Goal: Answer question/provide support

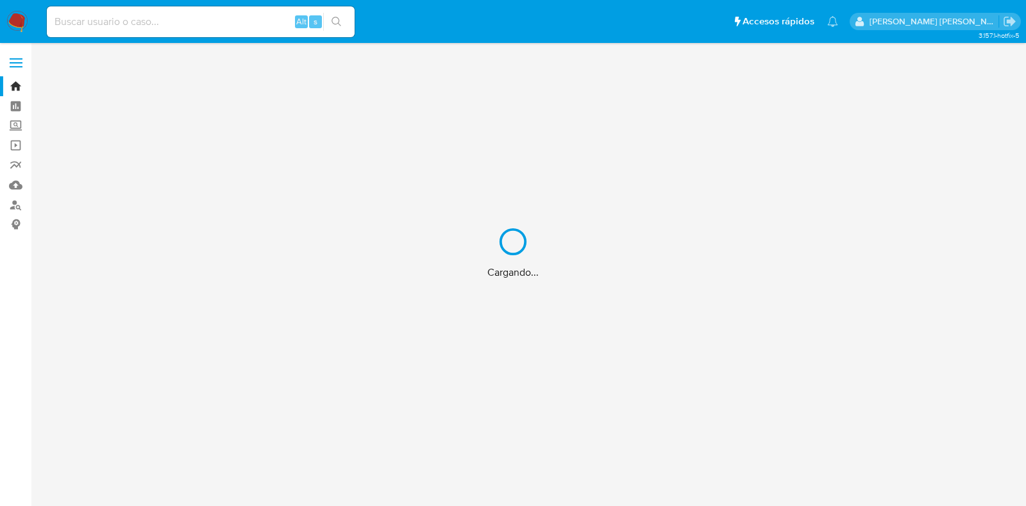
click at [224, 19] on div "Cargando..." at bounding box center [513, 253] width 1026 height 506
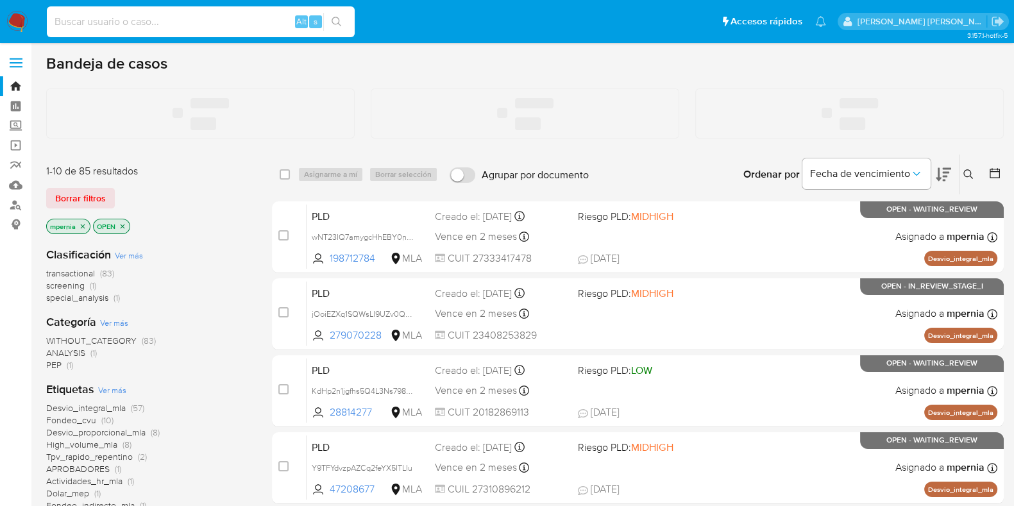
click at [186, 21] on input at bounding box center [201, 21] width 308 height 17
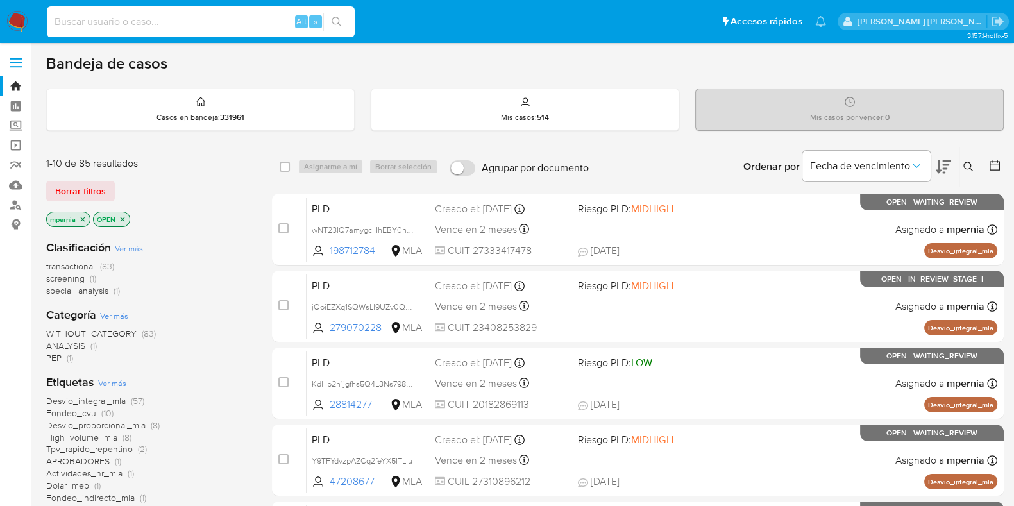
paste input "2149277149"
type input "2149277149"
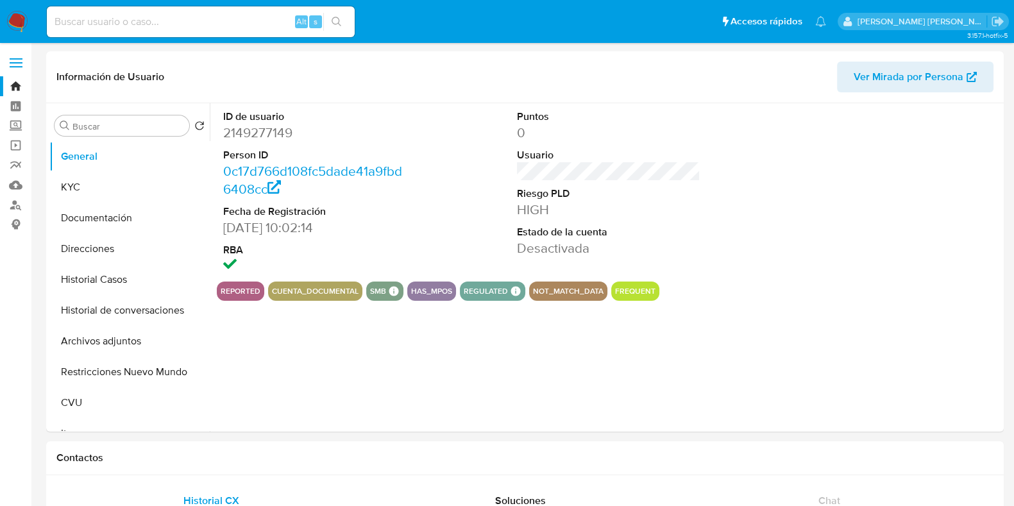
select select "10"
click at [78, 275] on button "Historial Casos" at bounding box center [124, 279] width 150 height 31
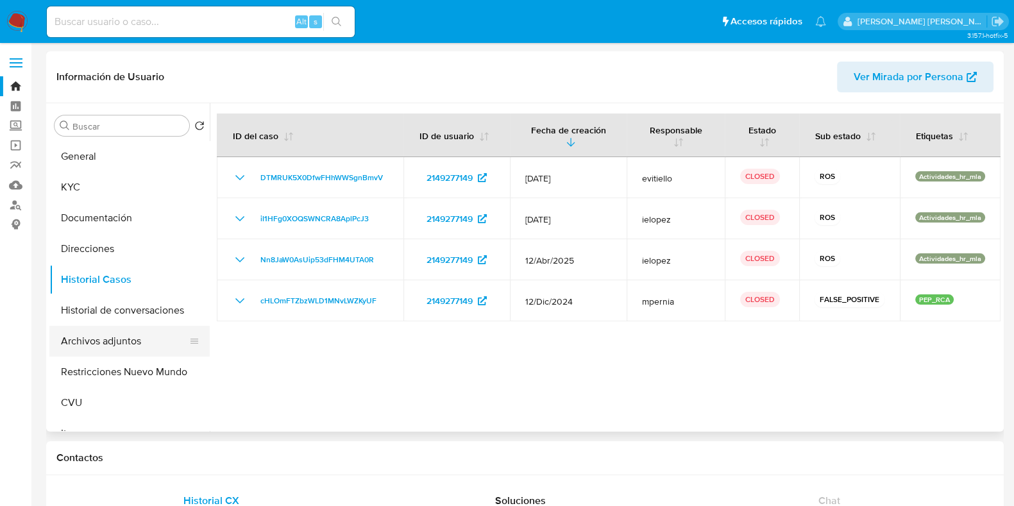
click at [103, 335] on button "Archivos adjuntos" at bounding box center [124, 341] width 150 height 31
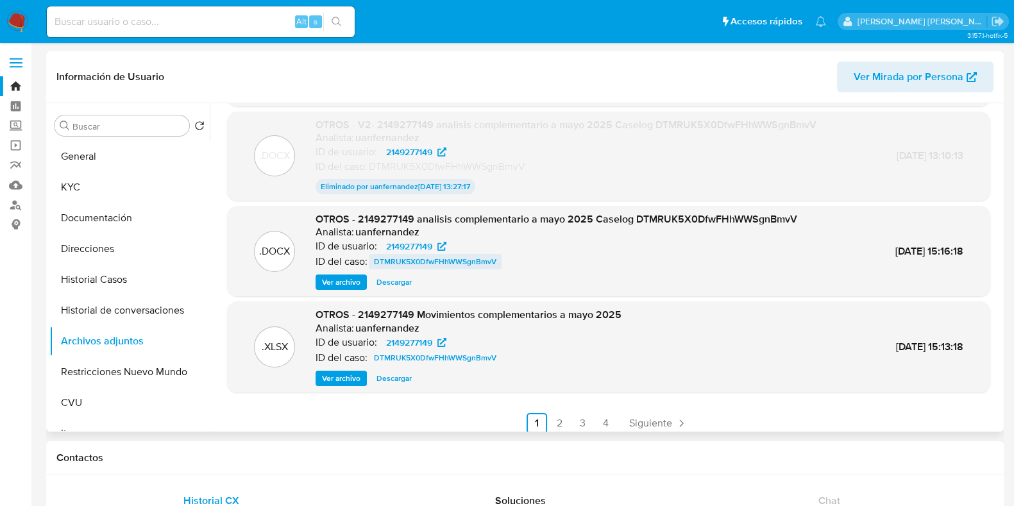
scroll to position [106, 0]
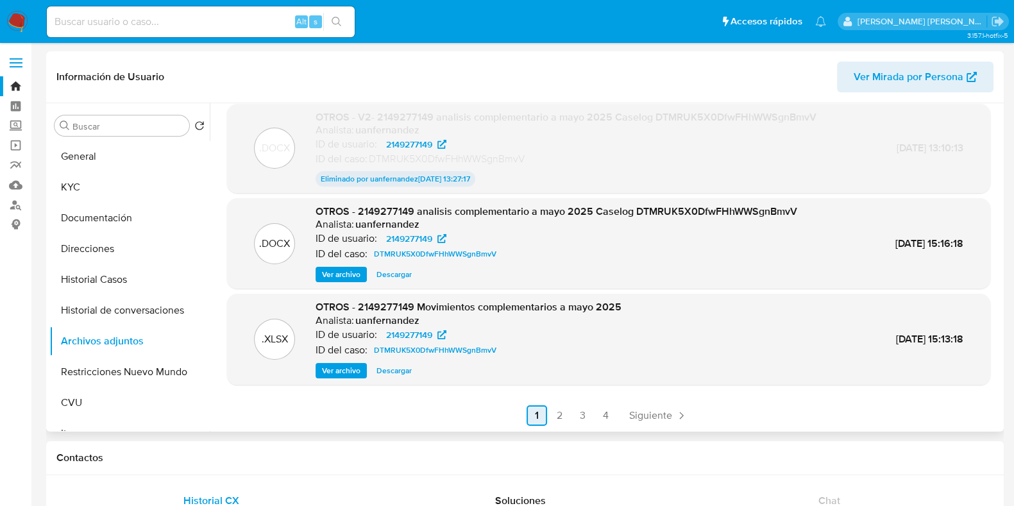
click at [564, 421] on link "2" at bounding box center [560, 415] width 21 height 21
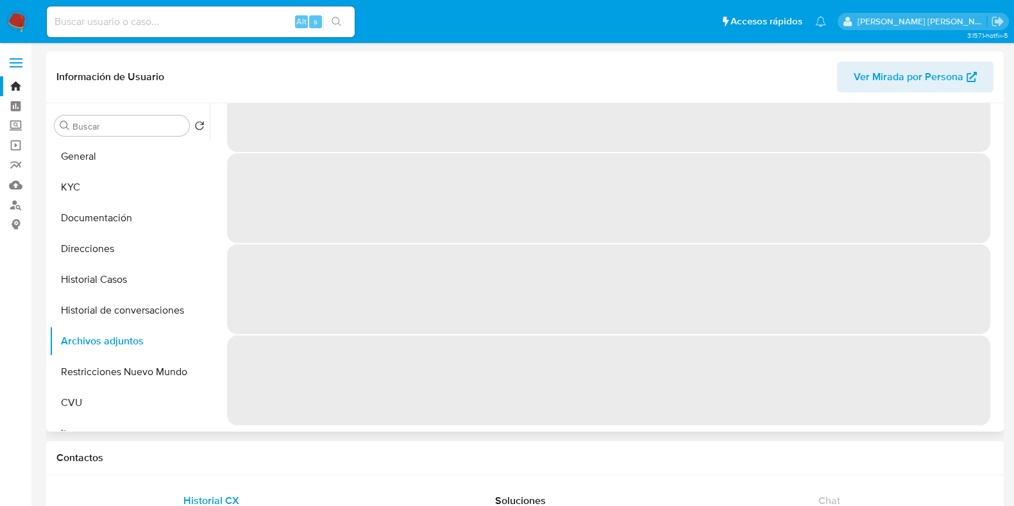
scroll to position [0, 0]
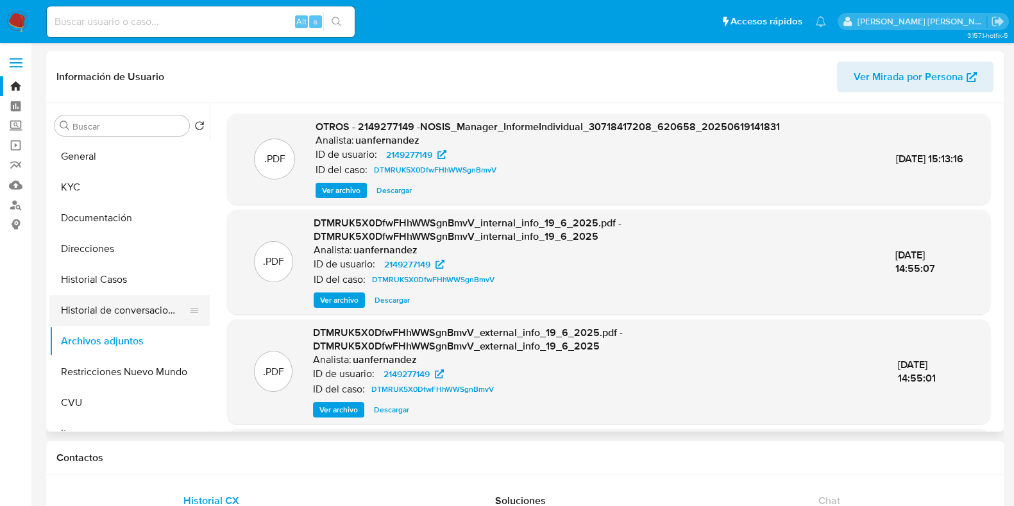
click at [100, 317] on button "Historial de conversaciones" at bounding box center [124, 310] width 150 height 31
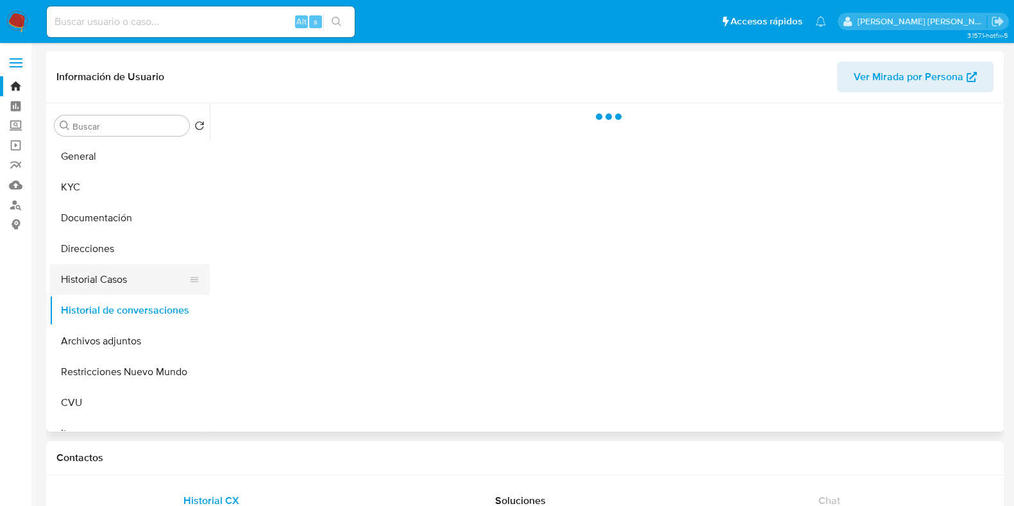
click at [99, 281] on button "Historial Casos" at bounding box center [124, 279] width 150 height 31
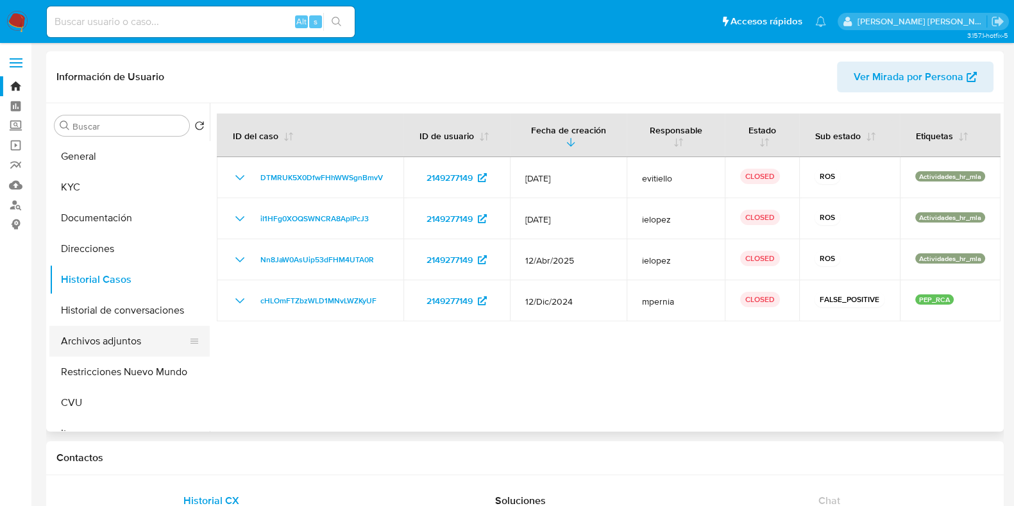
click at [114, 356] on button "Archivos adjuntos" at bounding box center [124, 341] width 150 height 31
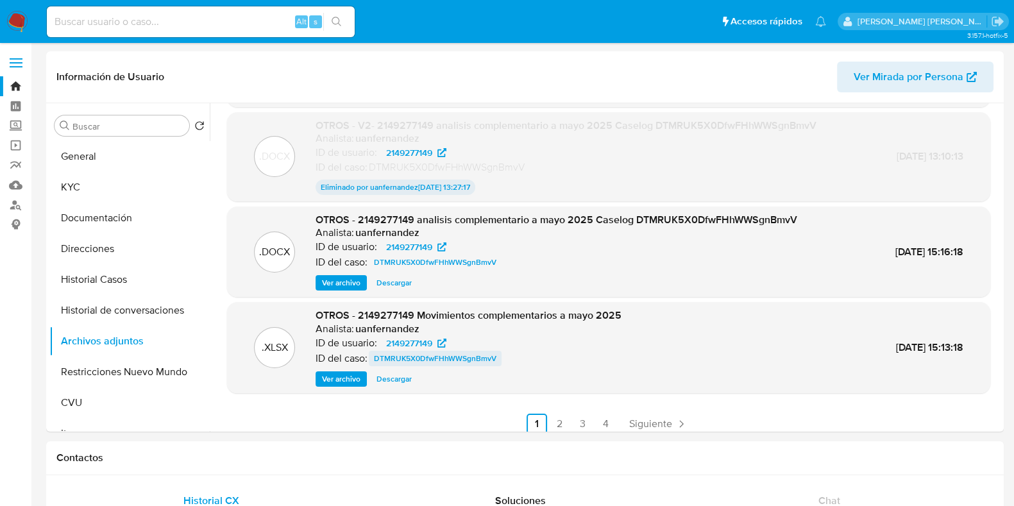
scroll to position [106, 0]
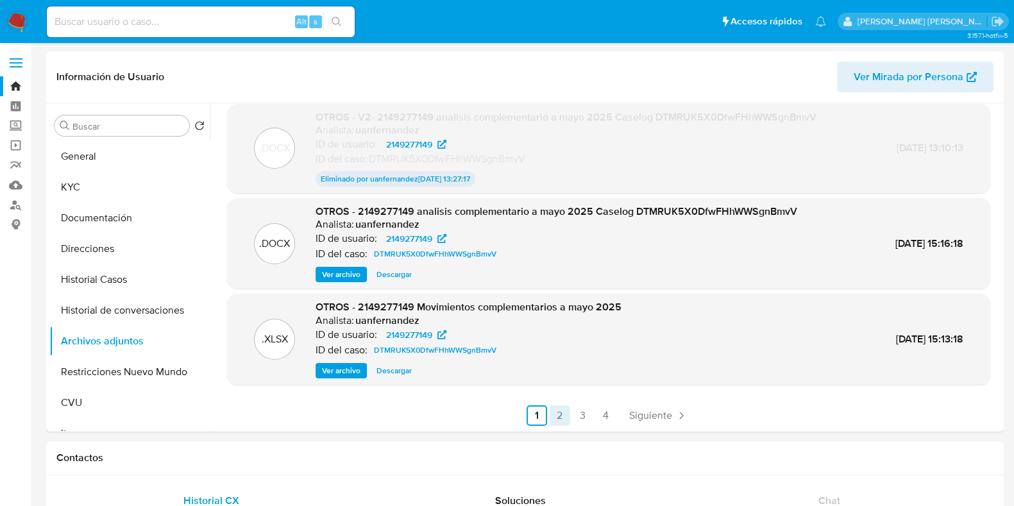
click at [561, 415] on link "2" at bounding box center [560, 415] width 21 height 21
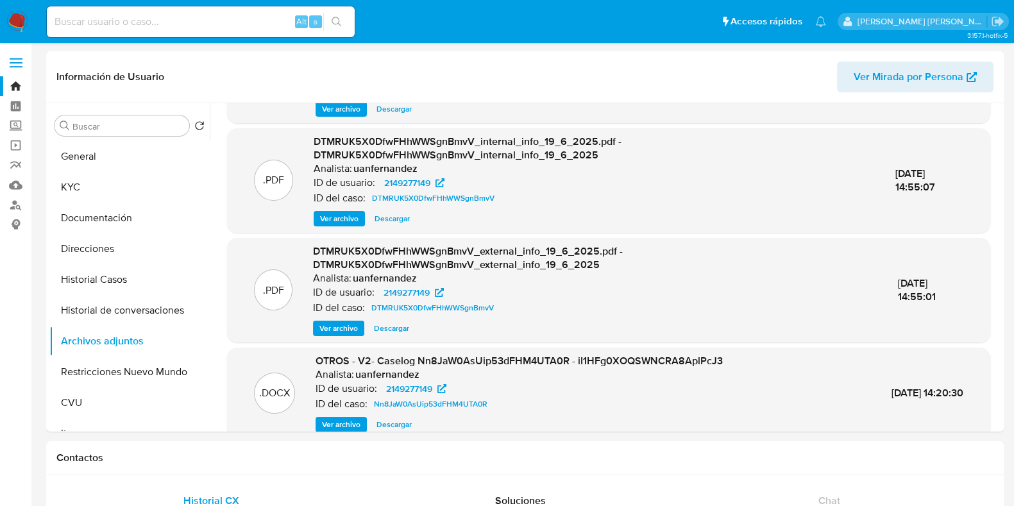
scroll to position [135, 0]
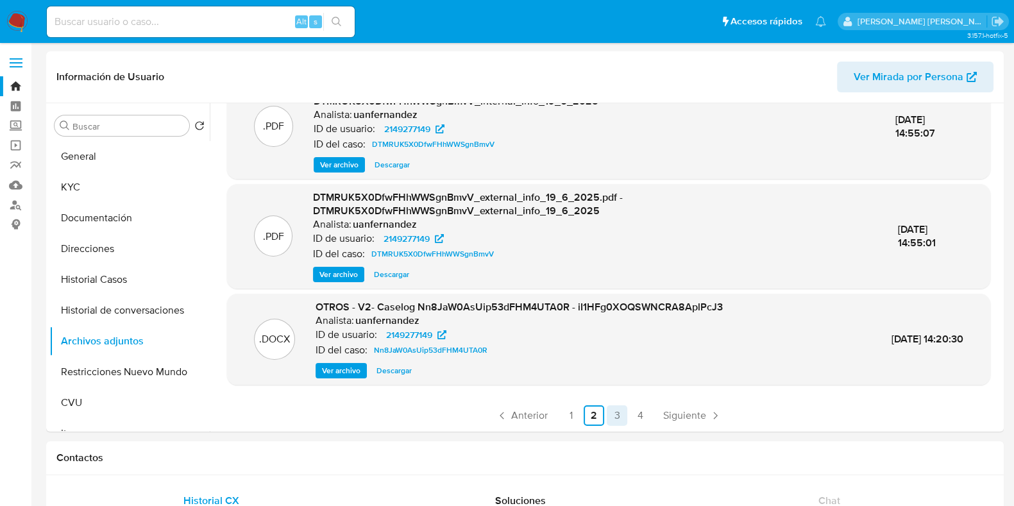
click at [609, 419] on link "3" at bounding box center [617, 415] width 21 height 21
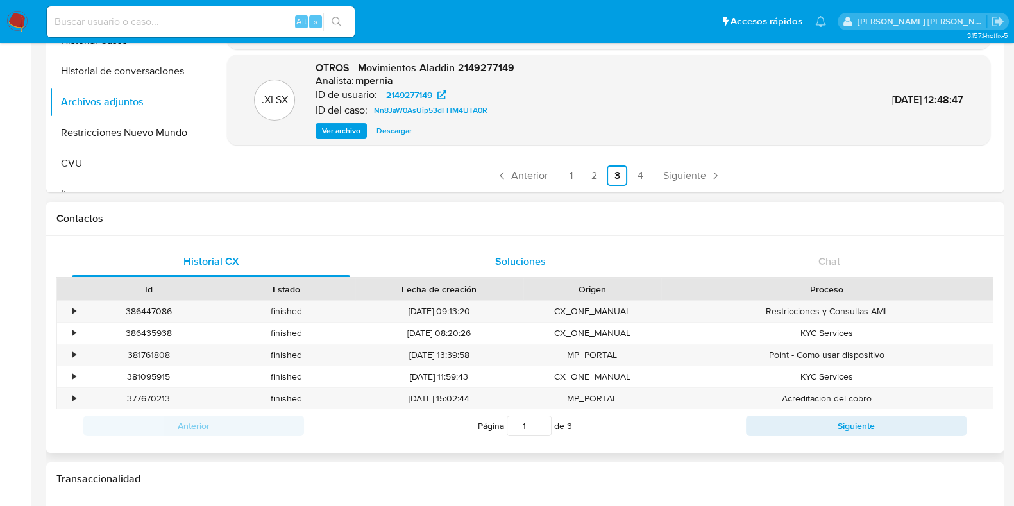
scroll to position [241, 0]
click at [588, 171] on link "2" at bounding box center [594, 174] width 21 height 21
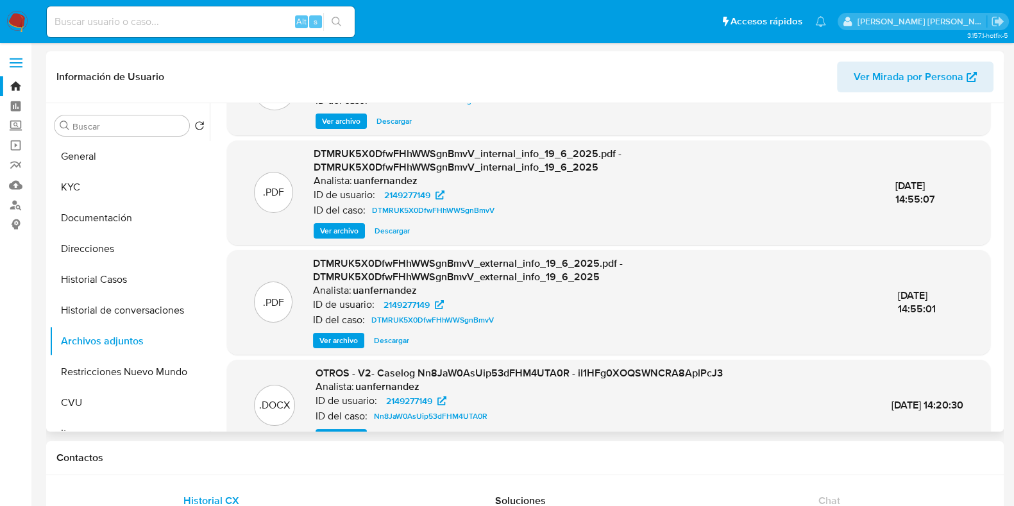
scroll to position [135, 0]
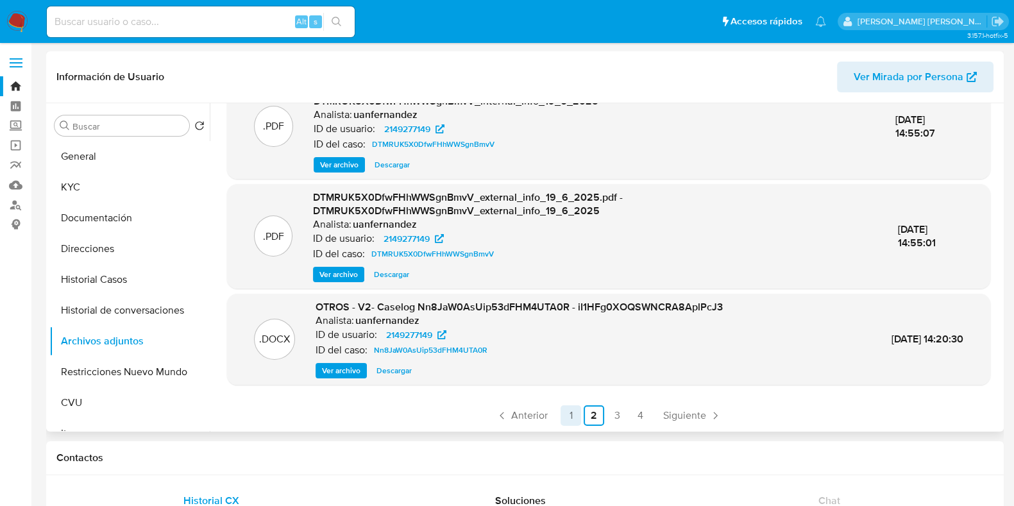
click at [570, 417] on link "1" at bounding box center [571, 415] width 21 height 21
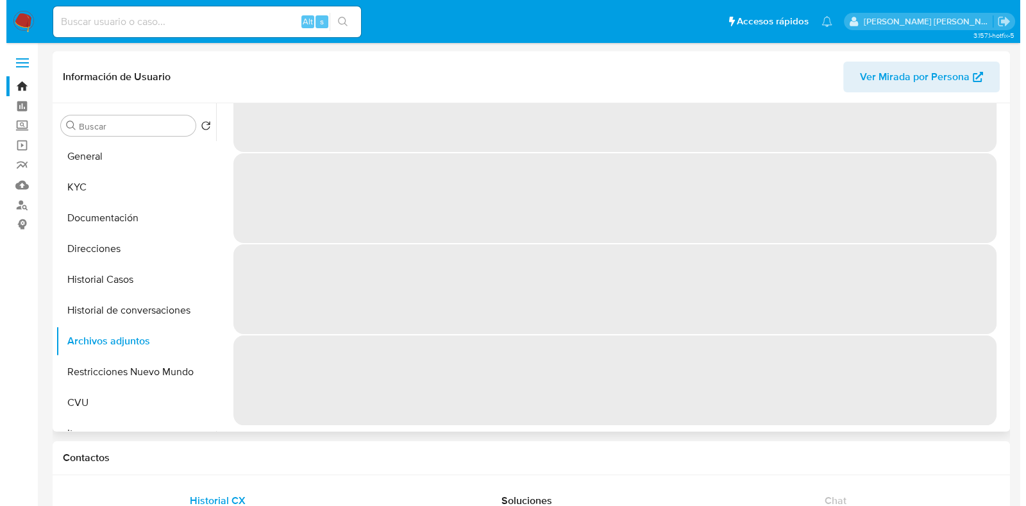
scroll to position [0, 0]
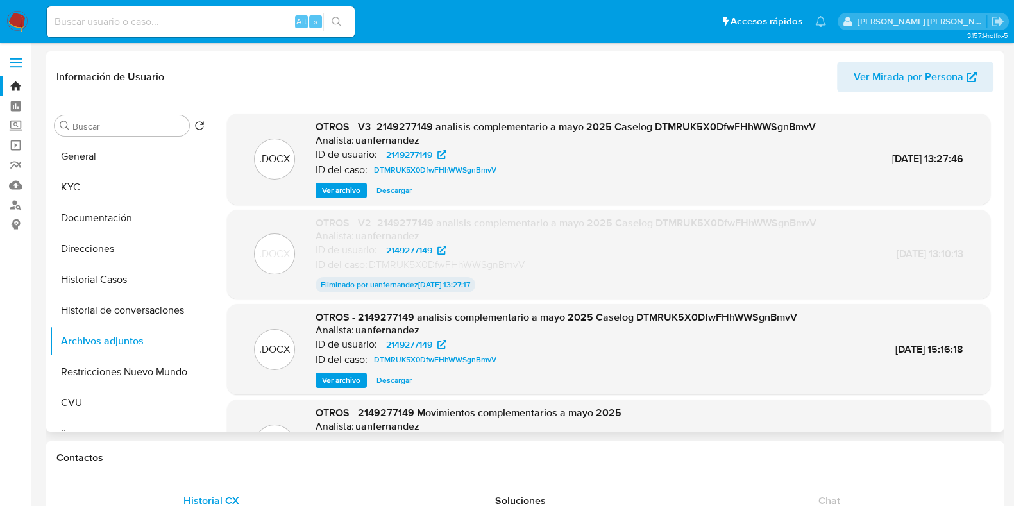
click at [351, 191] on span "Ver archivo" at bounding box center [341, 190] width 38 height 13
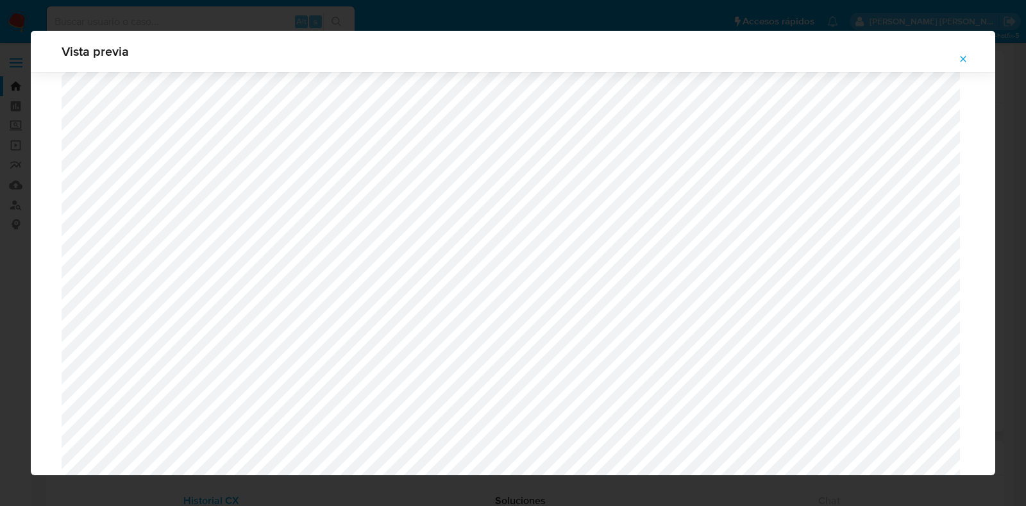
scroll to position [696, 0]
click at [969, 61] on button "Attachment preview" at bounding box center [963, 59] width 28 height 21
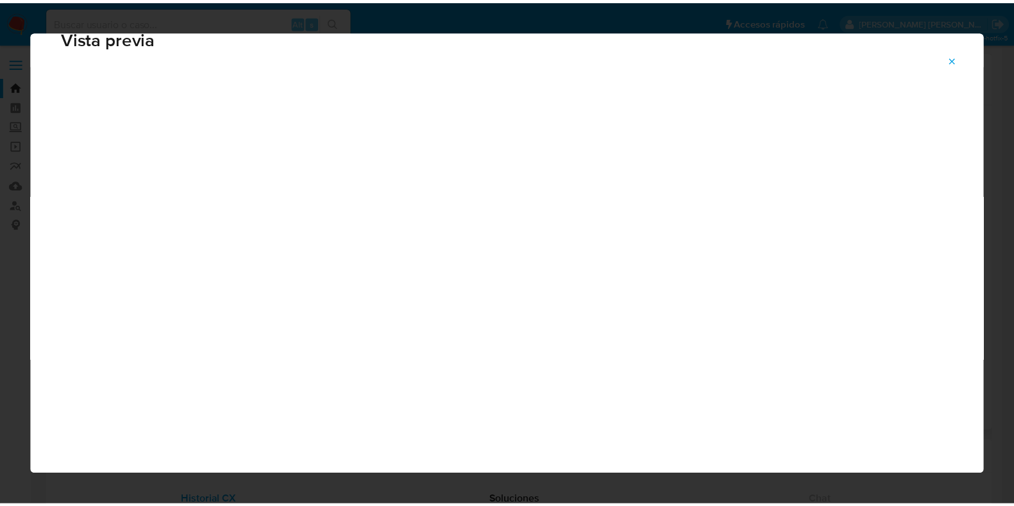
scroll to position [32, 0]
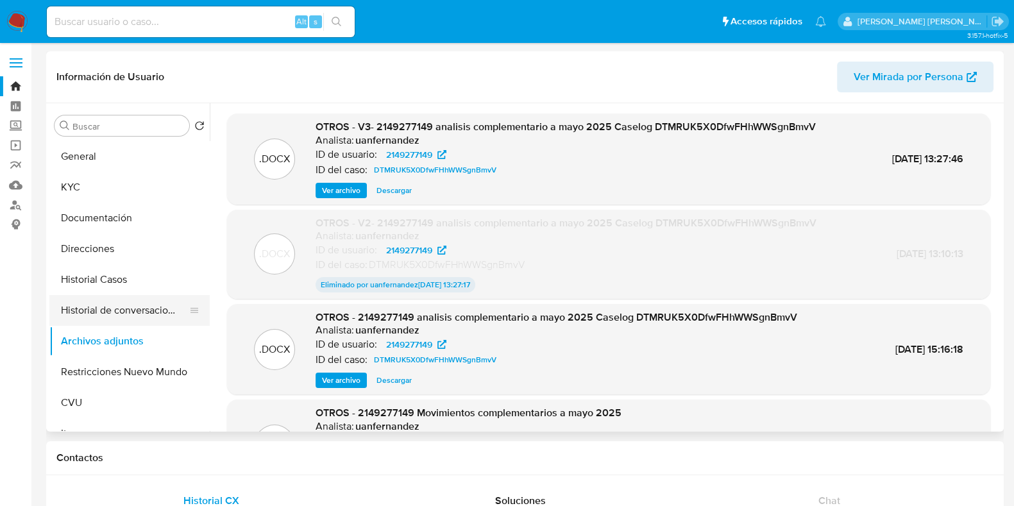
click at [127, 319] on button "Historial de conversaciones" at bounding box center [124, 310] width 150 height 31
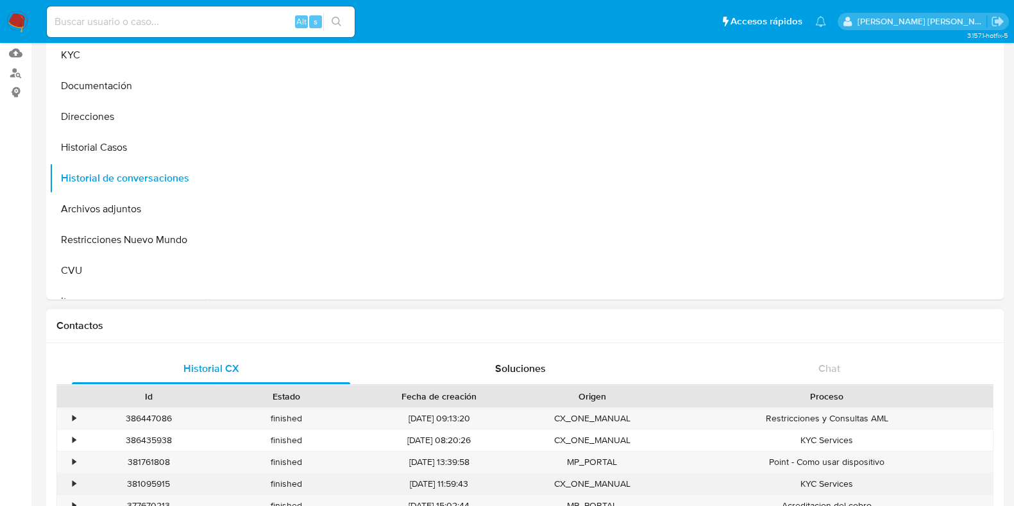
scroll to position [241, 0]
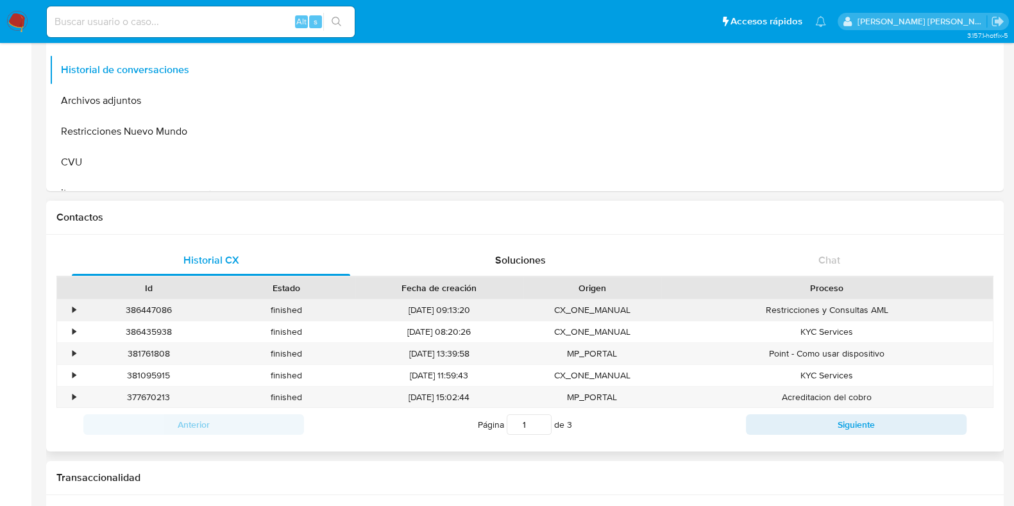
click at [157, 317] on div "386447086" at bounding box center [149, 310] width 138 height 21
click at [157, 314] on div "386447086" at bounding box center [149, 310] width 138 height 21
copy div "386447086"
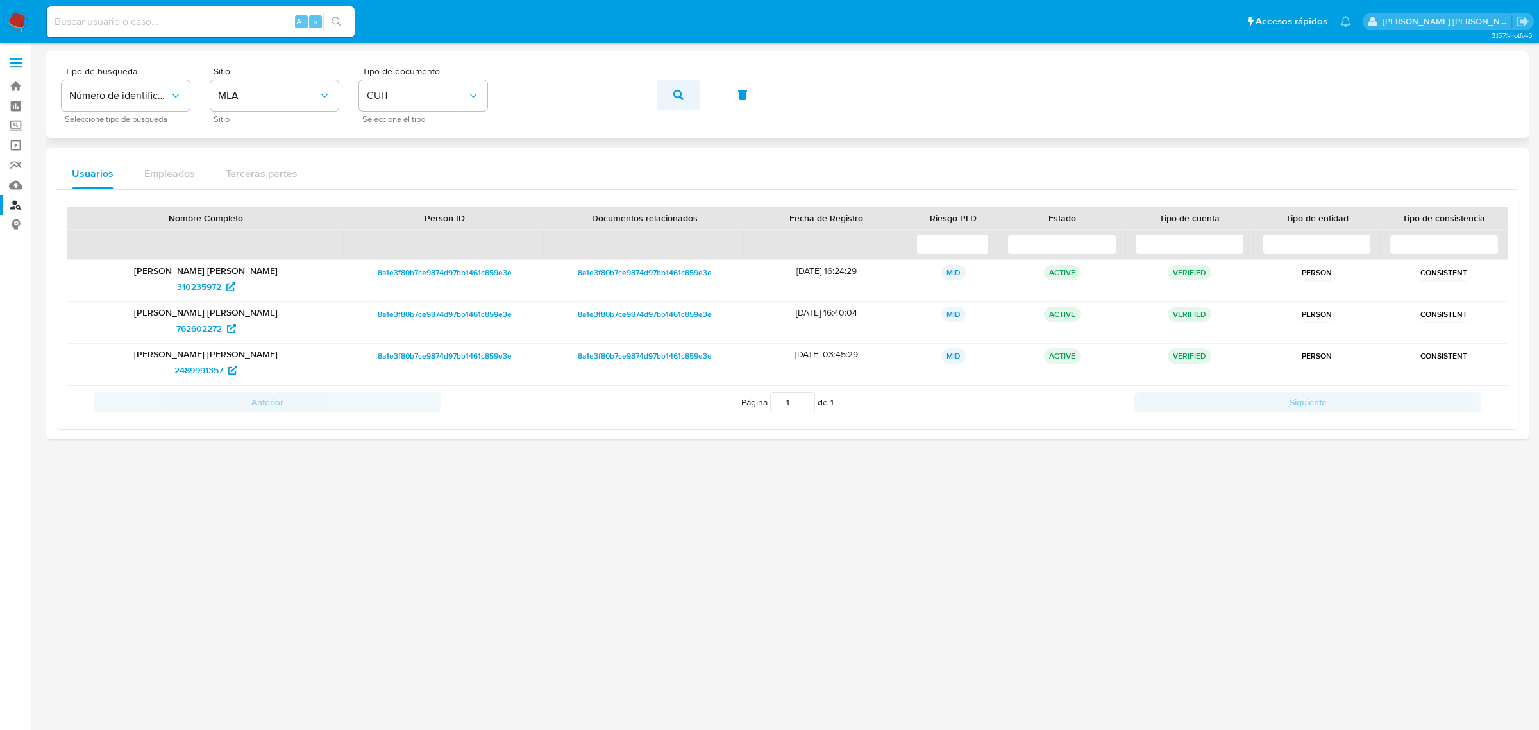
click at [668, 94] on button "button" at bounding box center [679, 95] width 44 height 31
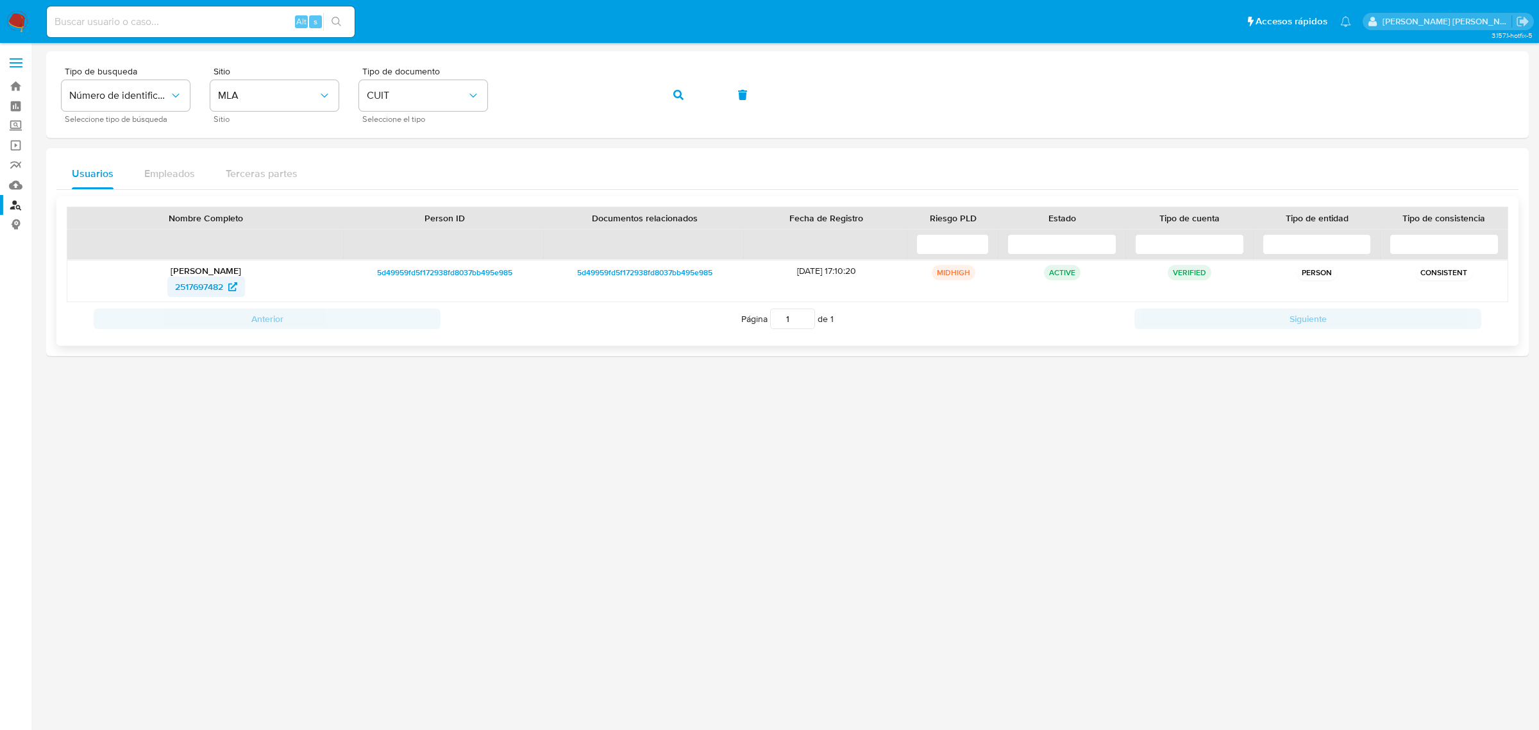
click at [210, 290] on span "2517697482" at bounding box center [199, 286] width 48 height 21
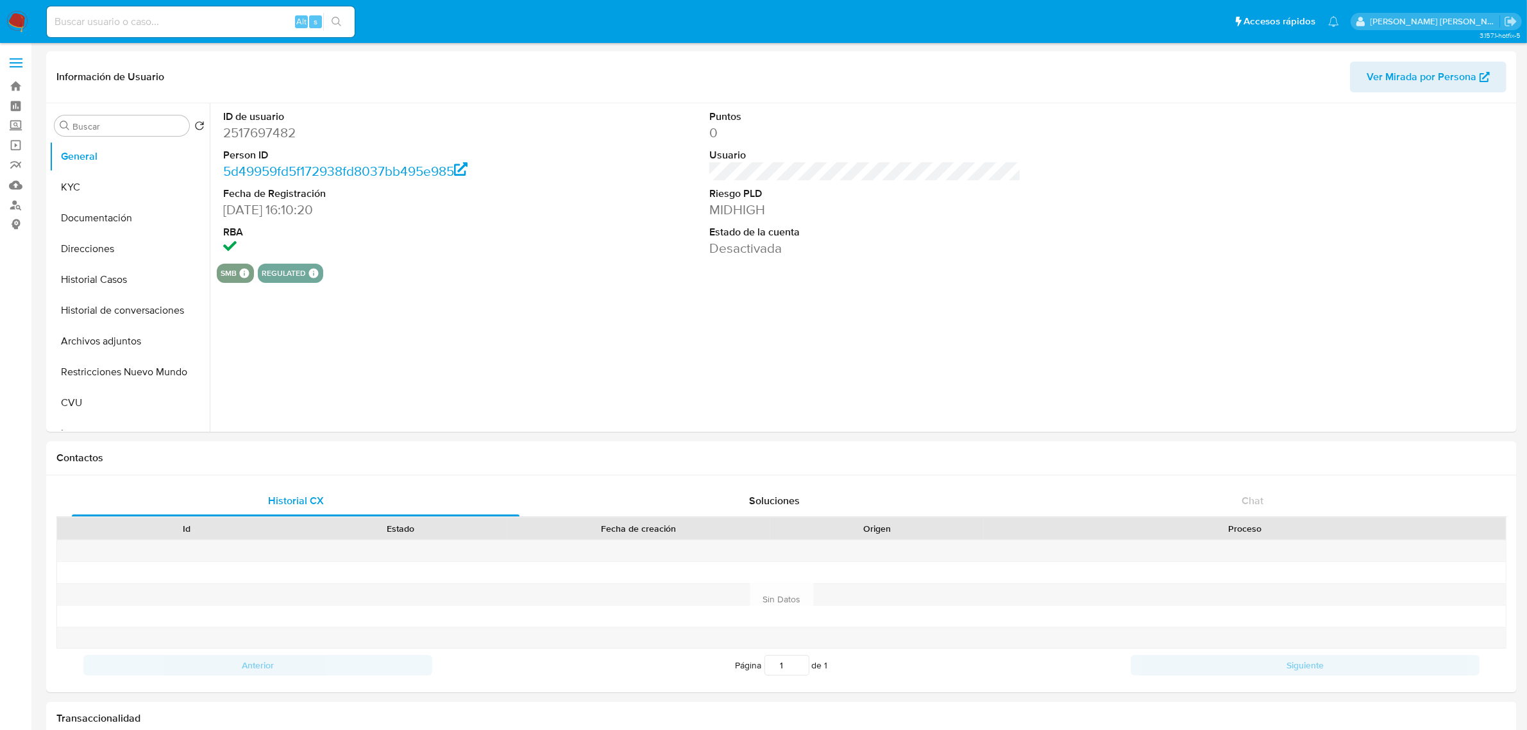
select select "10"
click at [99, 275] on button "Historial Casos" at bounding box center [124, 279] width 150 height 31
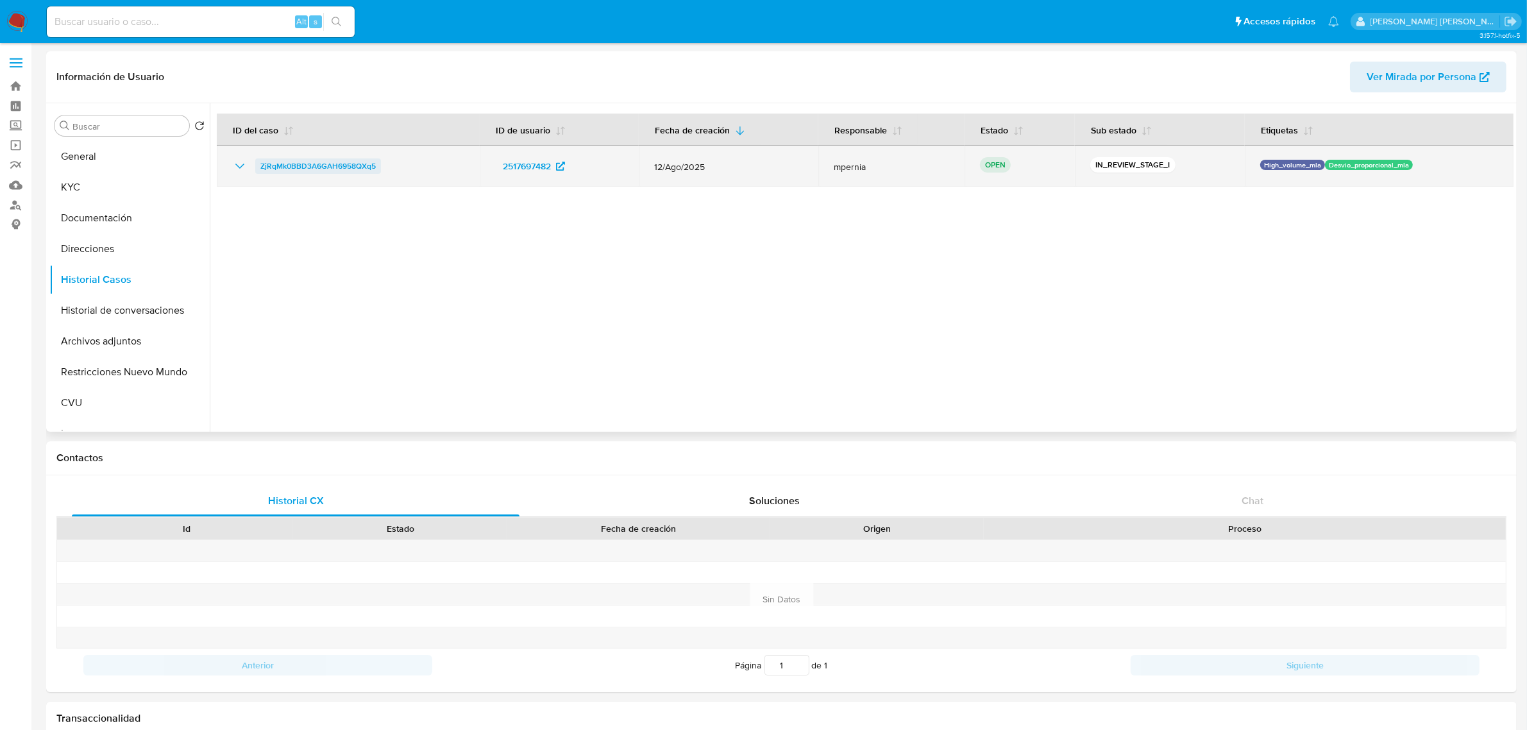
click at [350, 172] on span "ZjRqMk0BBD3A6GAH6958QXq5" at bounding box center [317, 165] width 115 height 15
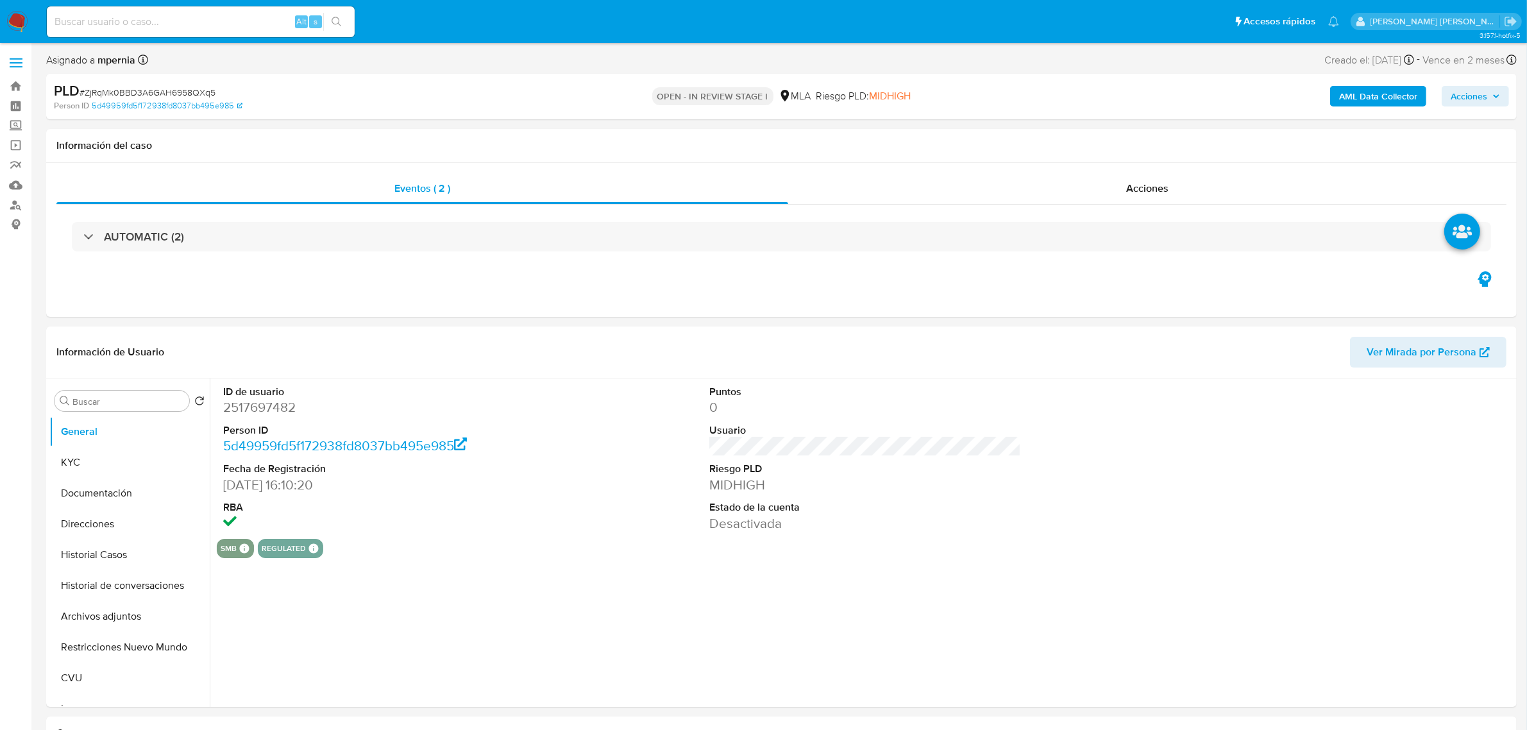
select select "10"
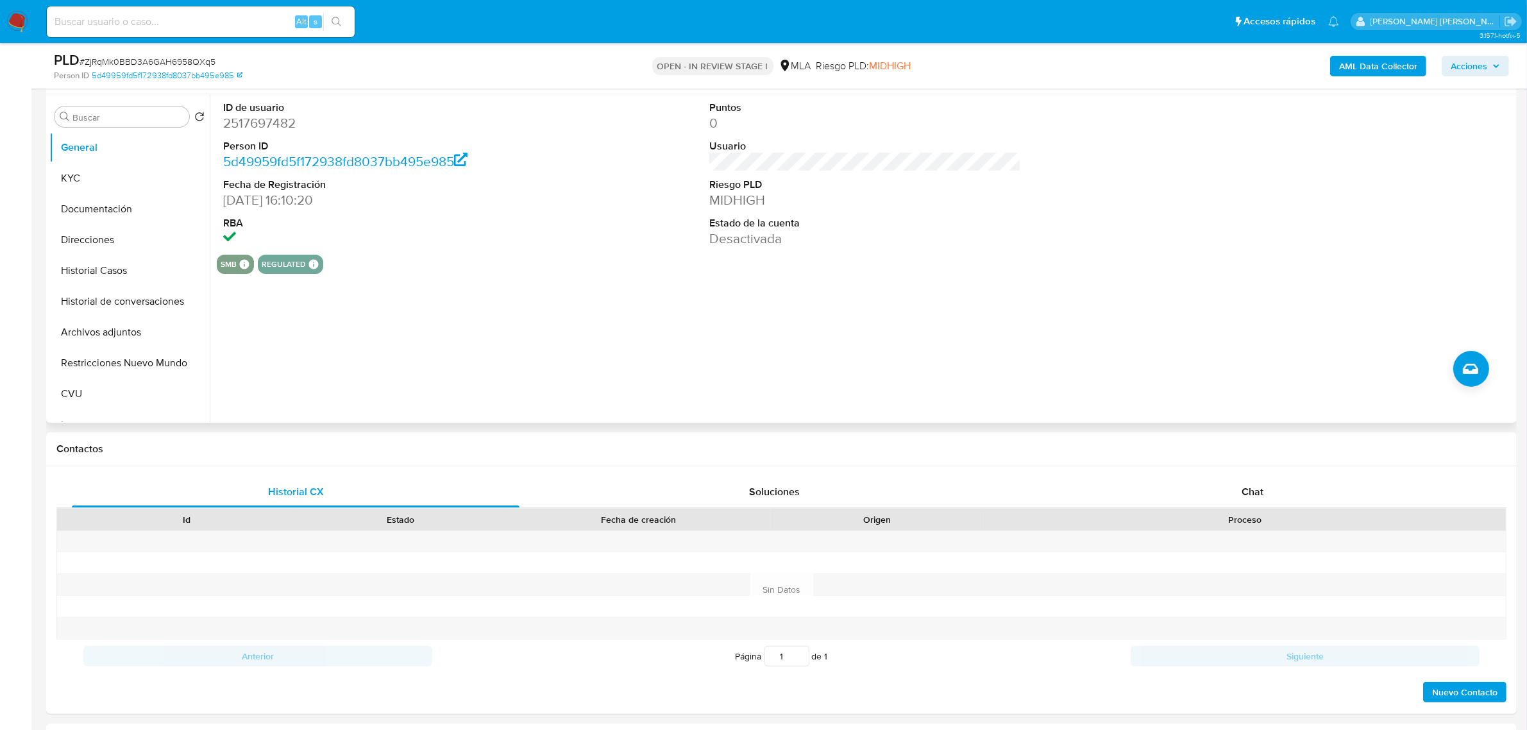
scroll to position [241, 0]
click at [1272, 491] on div "Chat" at bounding box center [1253, 490] width 448 height 31
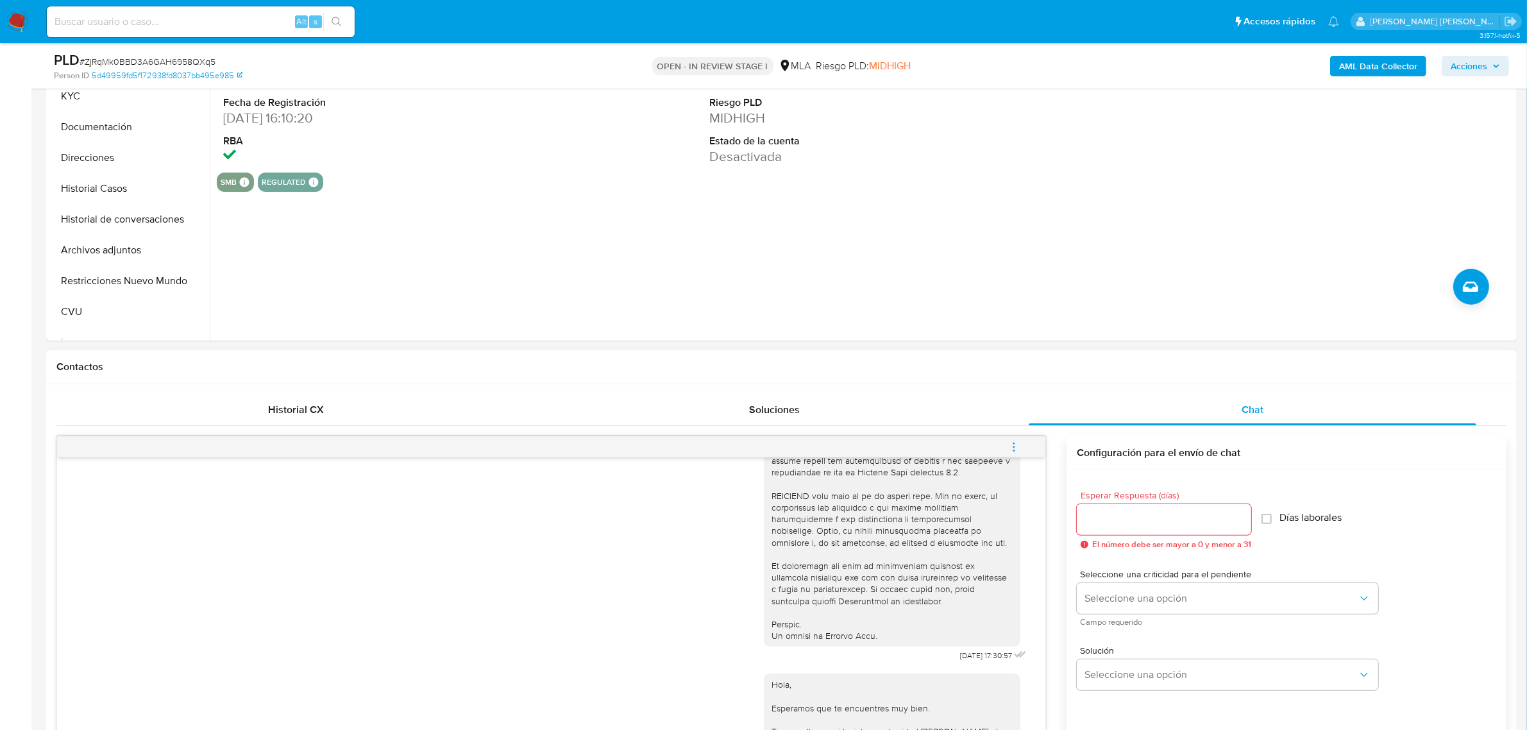
scroll to position [641, 0]
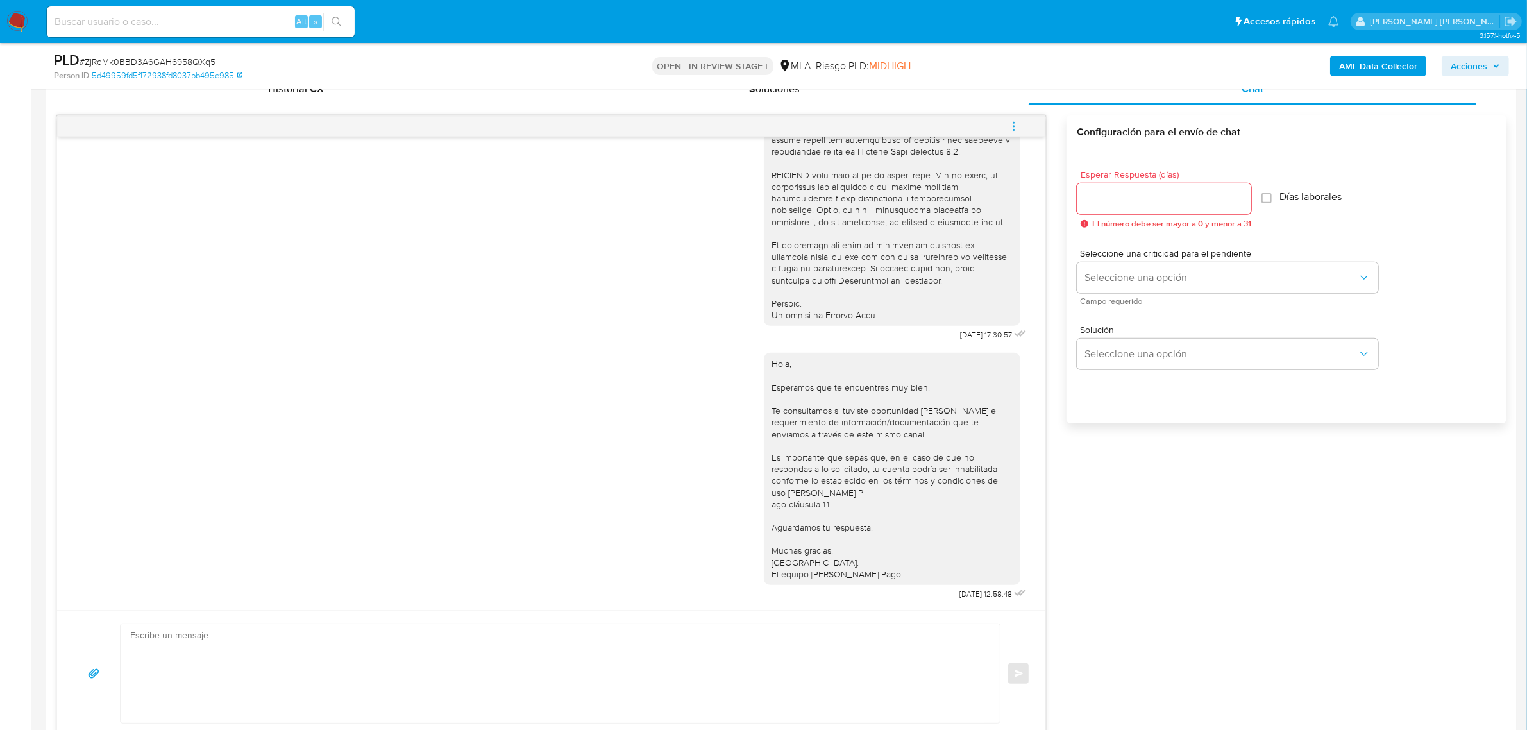
click at [1015, 120] on span "menu-action" at bounding box center [1014, 126] width 12 height 31
click at [974, 100] on li "Cerrar conversación" at bounding box center [926, 102] width 131 height 23
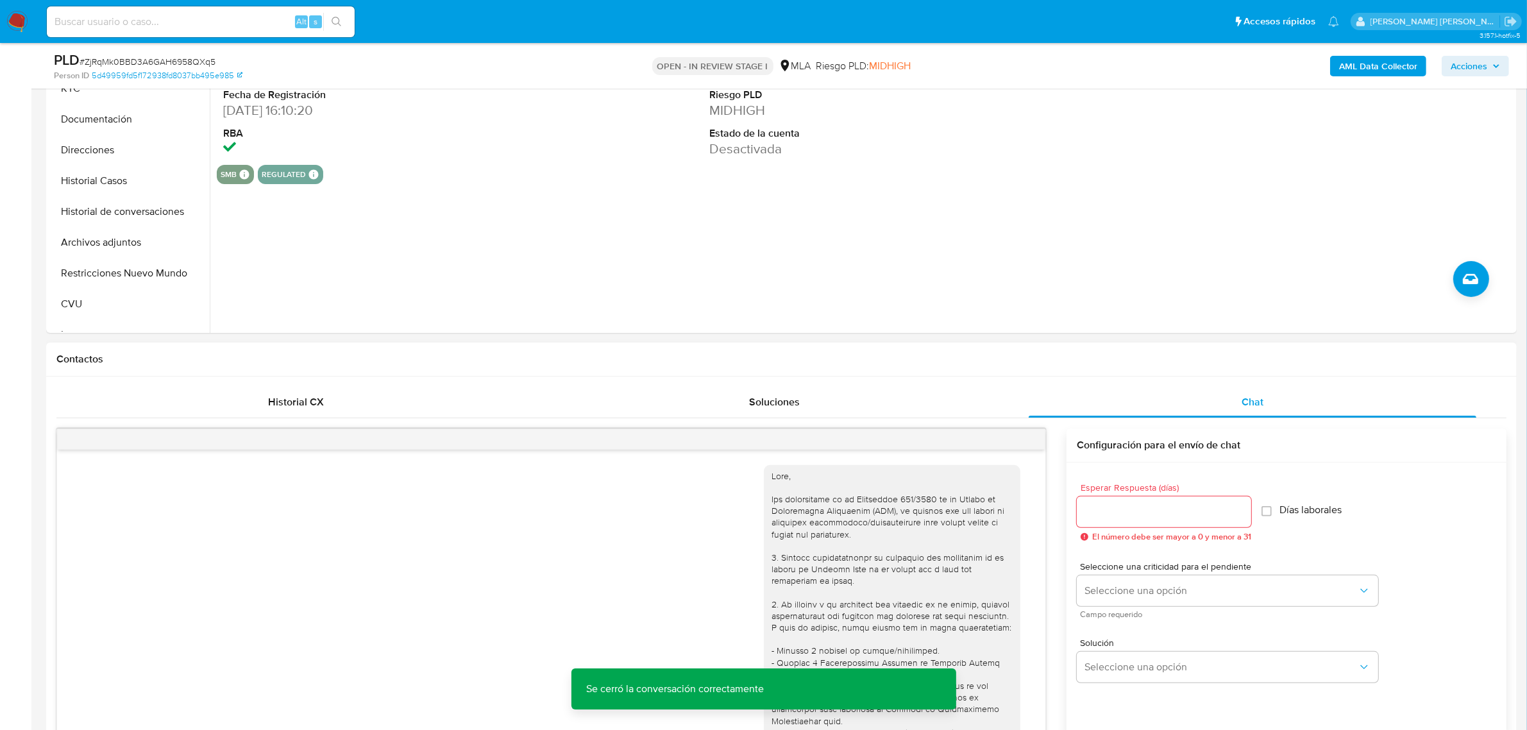
scroll to position [321, 0]
